Goal: Find specific page/section: Find specific page/section

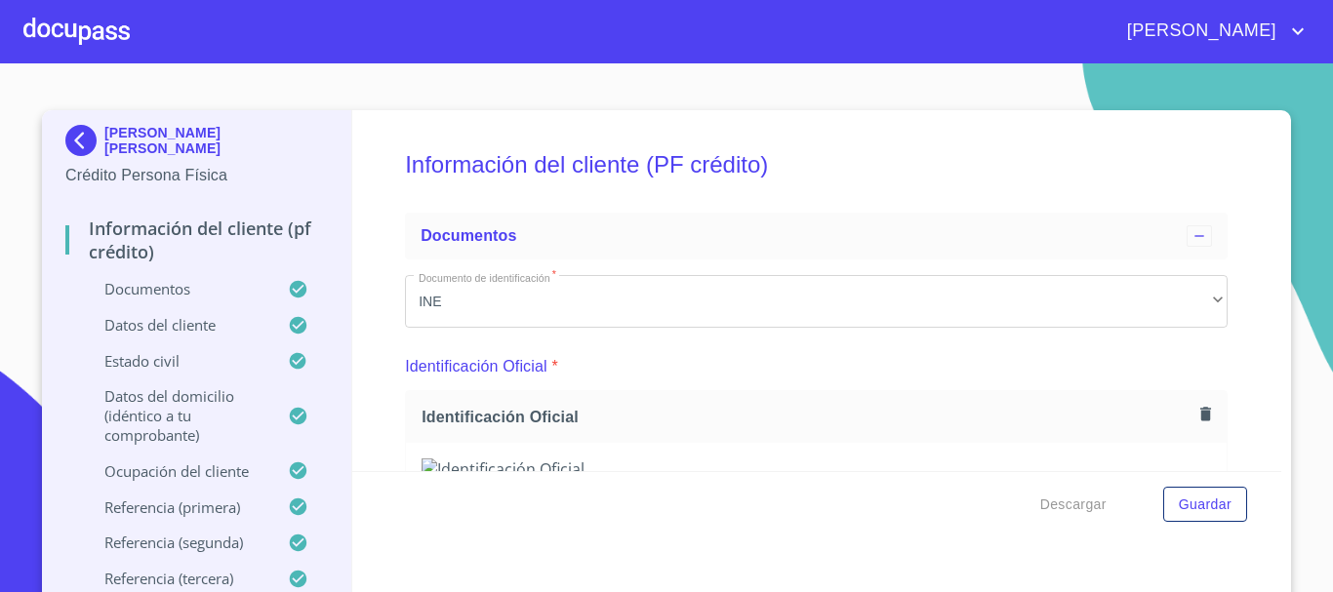
scroll to position [6166, 0]
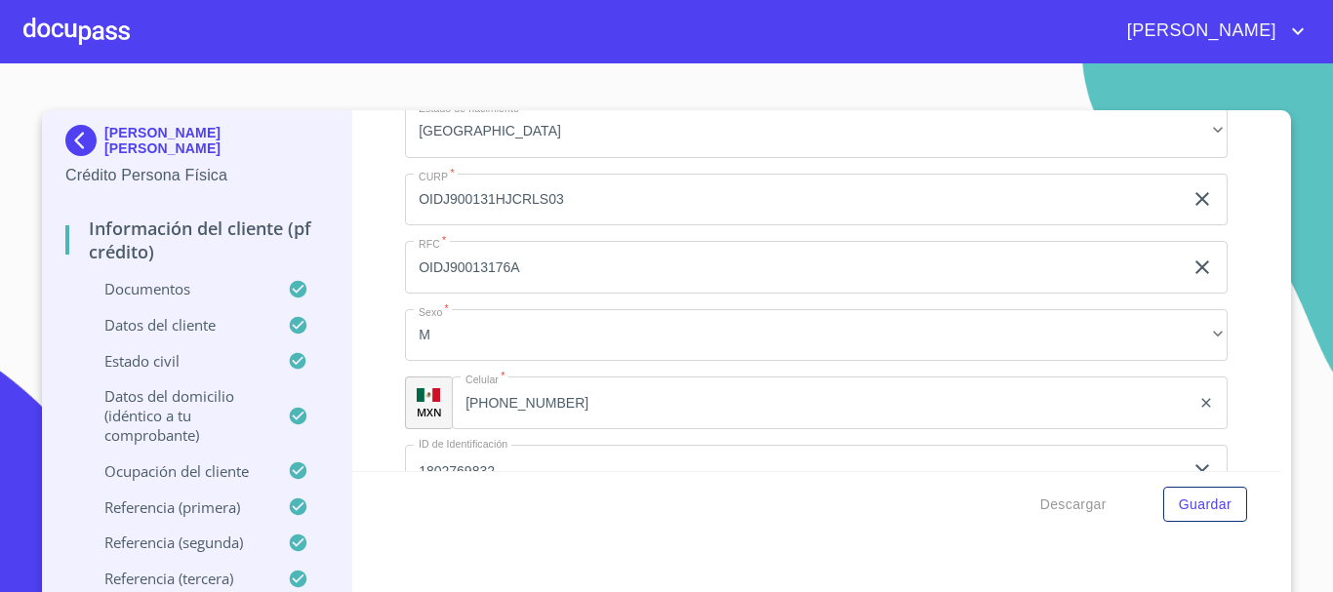
click at [64, 42] on div at bounding box center [76, 31] width 106 height 62
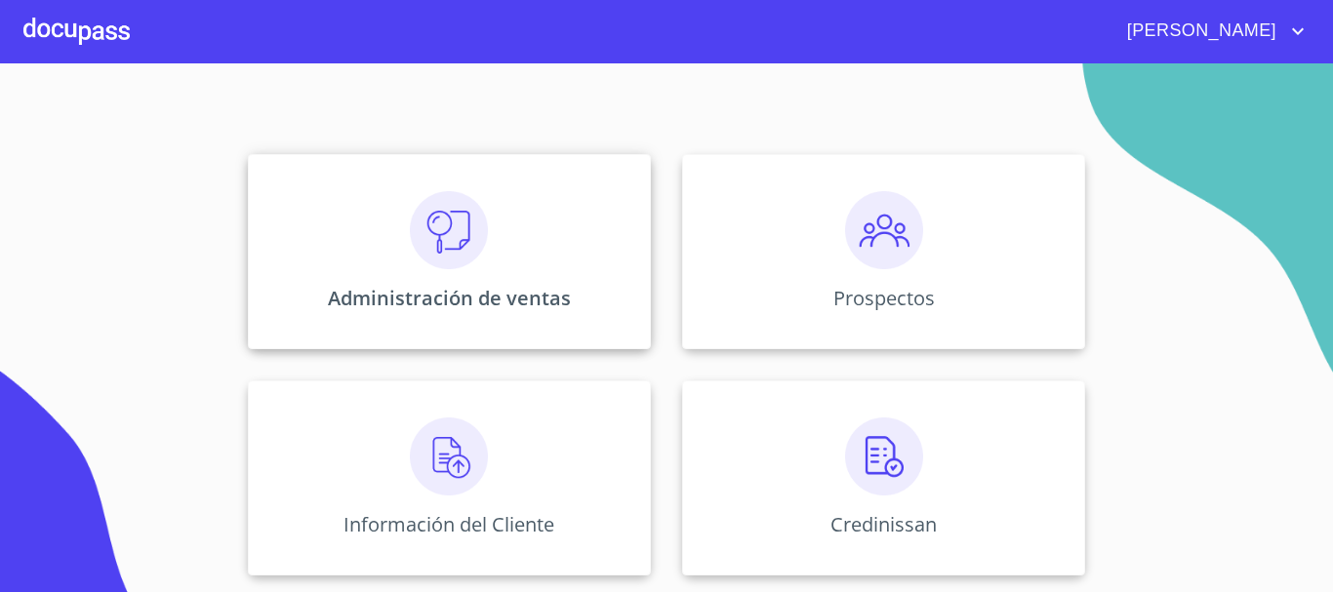
scroll to position [293, 0]
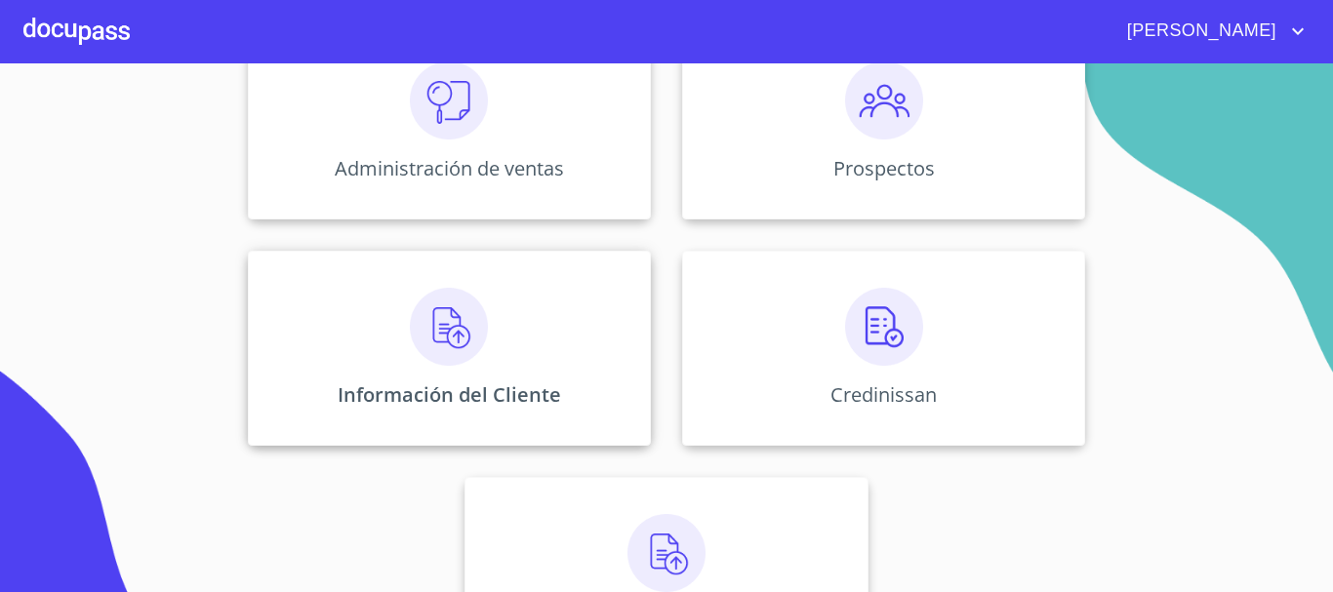
click at [441, 367] on div "Información del Cliente" at bounding box center [449, 348] width 403 height 195
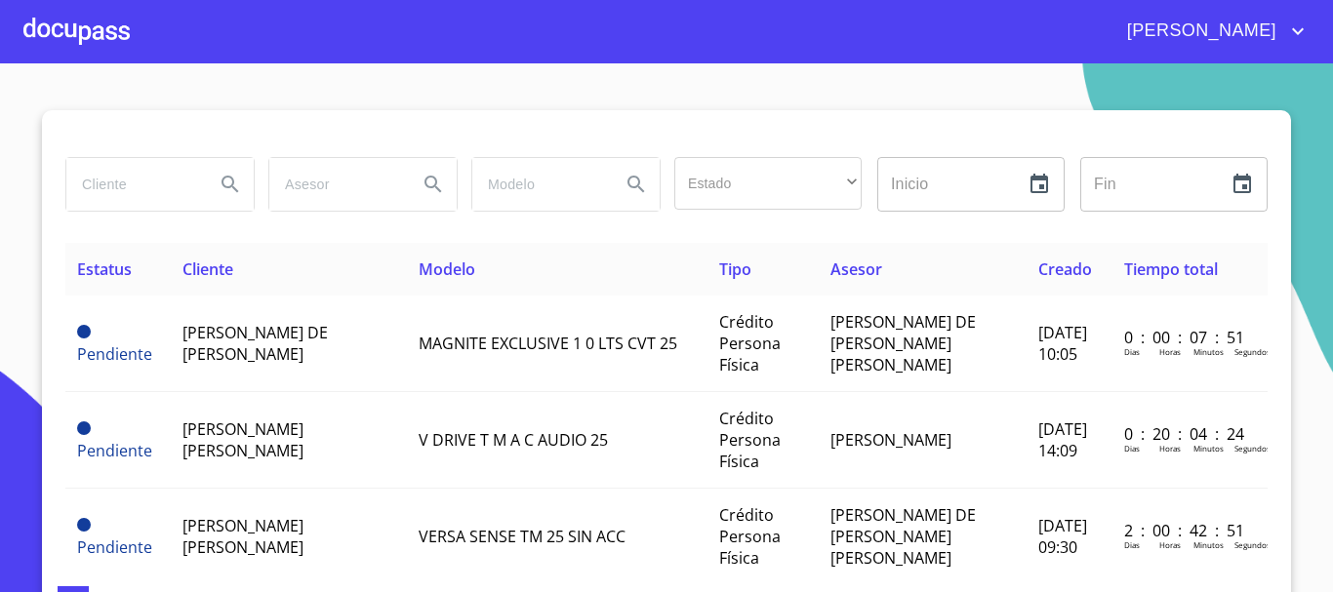
click at [103, 195] on input "search" at bounding box center [132, 184] width 133 height 53
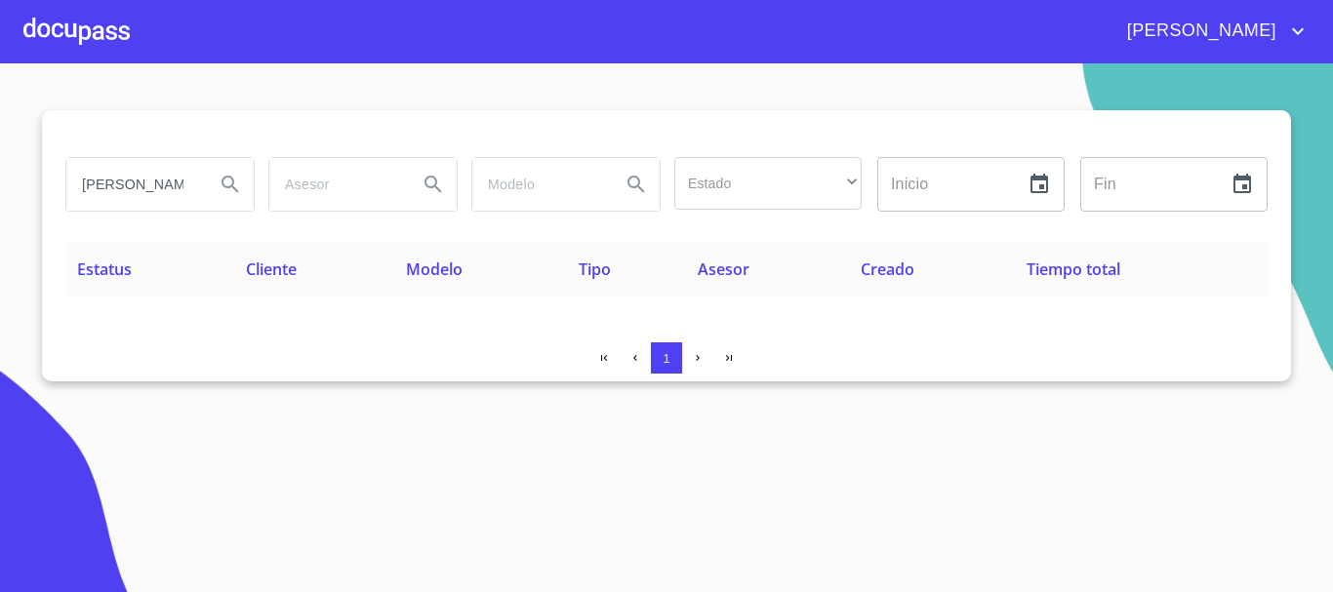
drag, startPoint x: 191, startPoint y: 181, endPoint x: 111, endPoint y: 192, distance: 80.7
click at [111, 192] on input "[PERSON_NAME]" at bounding box center [132, 184] width 133 height 53
type input "[PERSON_NAME]"
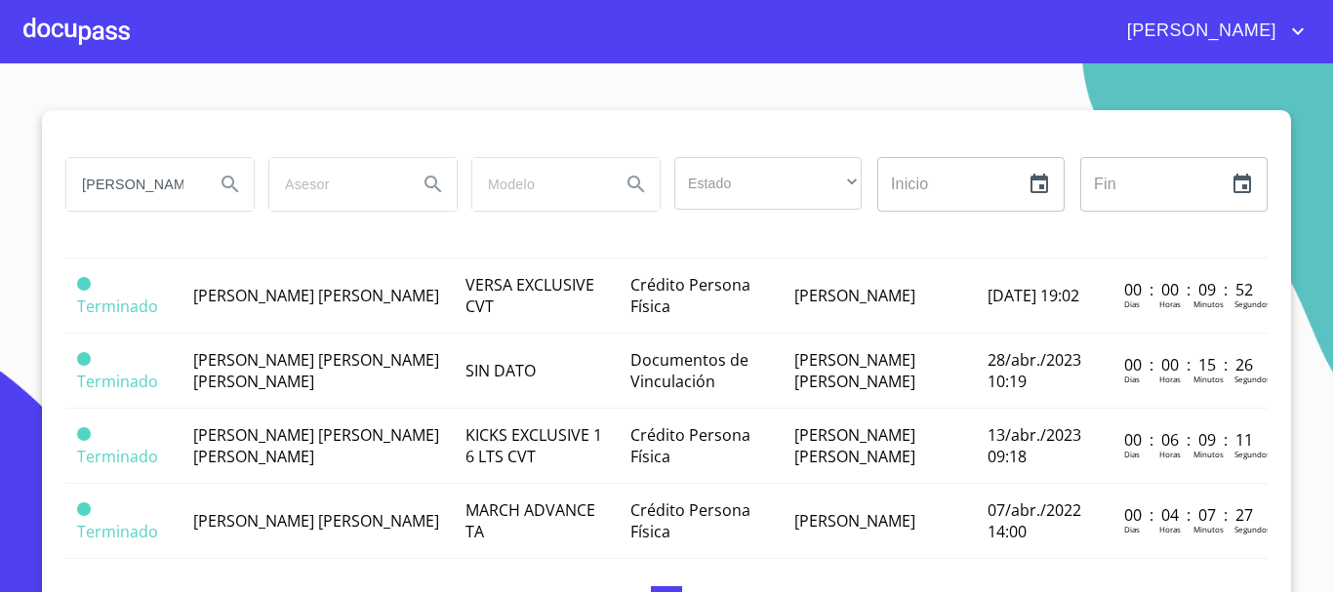
scroll to position [585, 0]
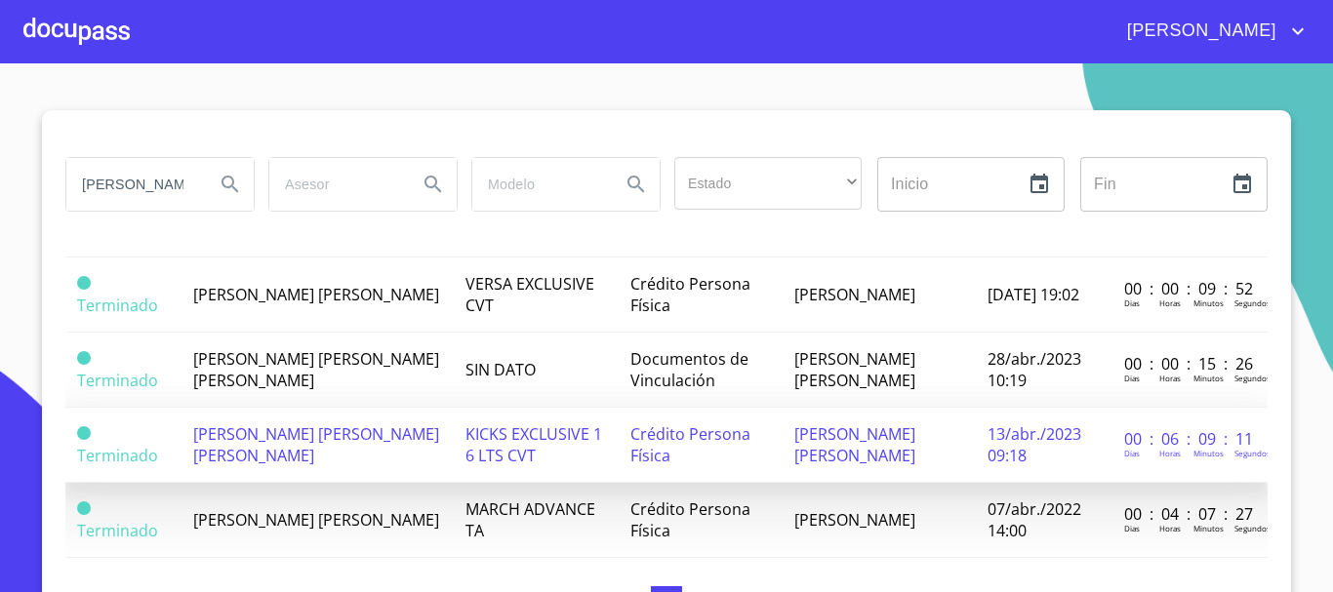
click at [288, 427] on td "[PERSON_NAME] [PERSON_NAME] [PERSON_NAME]" at bounding box center [317, 445] width 272 height 75
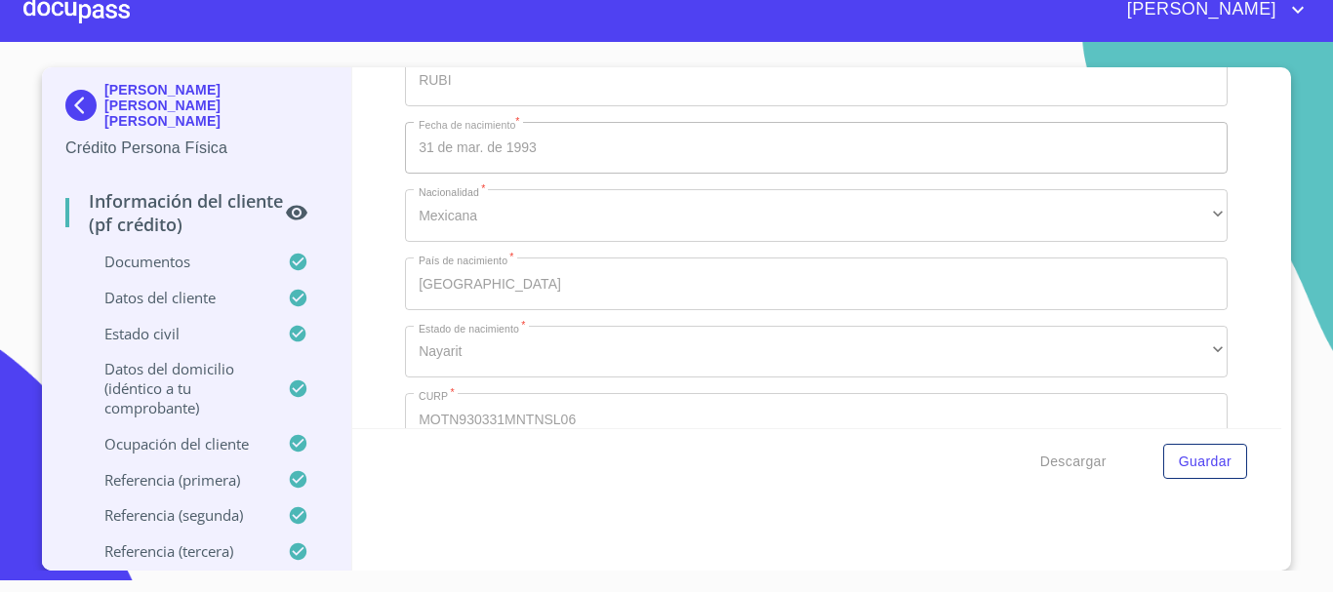
scroll to position [5269, 0]
